Goal: Task Accomplishment & Management: Use online tool/utility

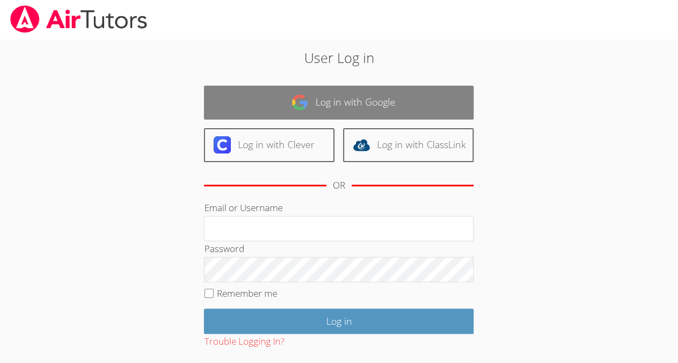
click at [341, 97] on link "Log in with Google" at bounding box center [339, 103] width 270 height 34
click at [339, 93] on link "Log in with Google" at bounding box center [339, 103] width 270 height 34
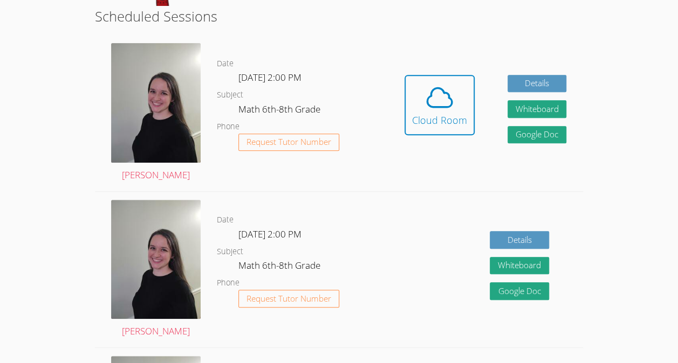
scroll to position [201, 0]
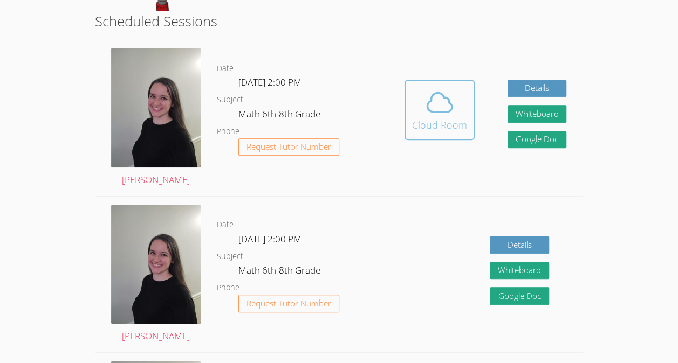
click at [430, 129] on div "Cloud Room" at bounding box center [439, 125] width 55 height 15
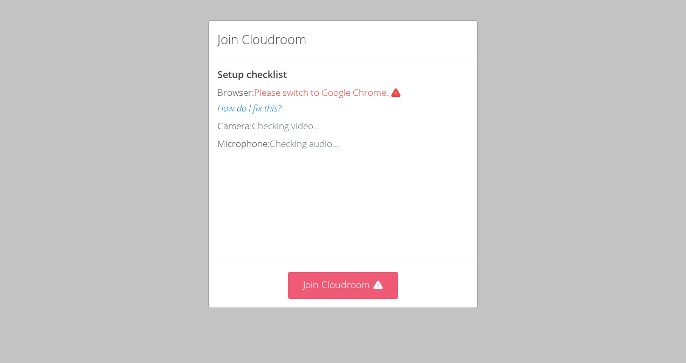
click at [352, 291] on button "Join Cloudroom" at bounding box center [343, 285] width 111 height 26
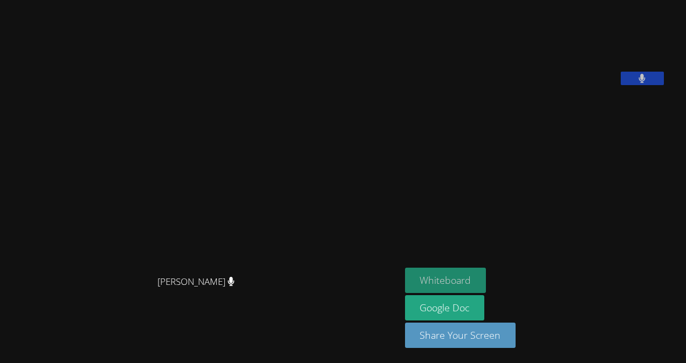
drag, startPoint x: 480, startPoint y: 283, endPoint x: 464, endPoint y: 281, distance: 16.3
click at [464, 281] on button "Whiteboard" at bounding box center [445, 280] width 81 height 25
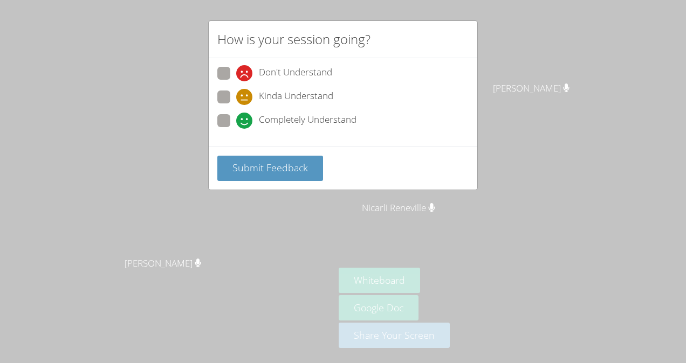
click at [311, 92] on span "Kinda Understand" at bounding box center [296, 97] width 74 height 16
click at [245, 92] on input "Kinda Understand" at bounding box center [240, 95] width 9 height 9
radio input "true"
click at [267, 169] on span "Submit Feedback" at bounding box center [269, 167] width 75 height 13
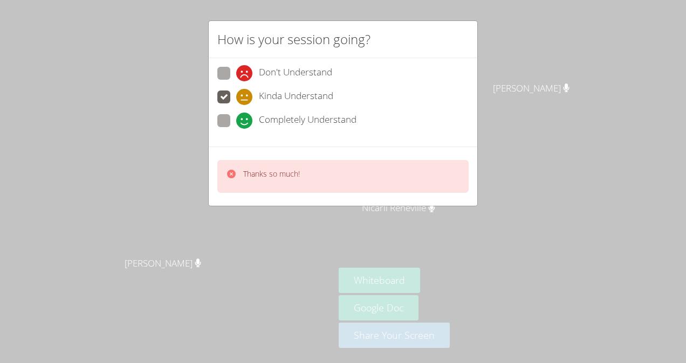
click at [304, 214] on div "How is your session going? Don't Understand Kinda Understand Completely Underst…" at bounding box center [343, 181] width 686 height 363
click at [274, 210] on div "How is your session going? Don't Understand Kinda Understand Completely Underst…" at bounding box center [343, 181] width 686 height 363
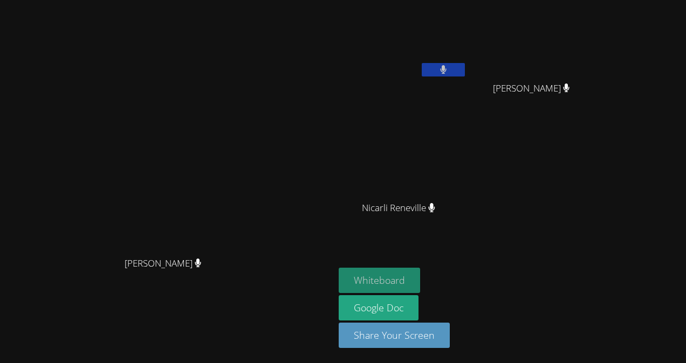
click at [420, 275] on button "Whiteboard" at bounding box center [379, 280] width 81 height 25
